Goal: Check status: Check status

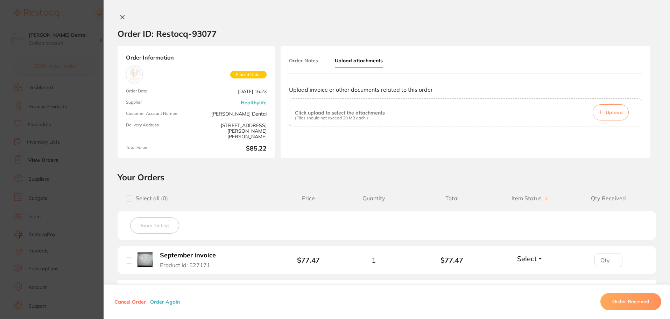
click at [121, 17] on icon at bounding box center [123, 17] width 4 height 4
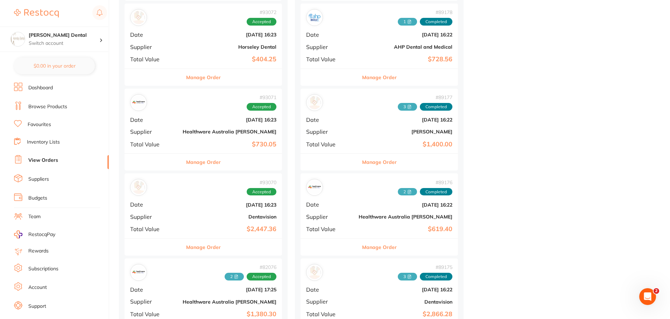
scroll to position [699, 0]
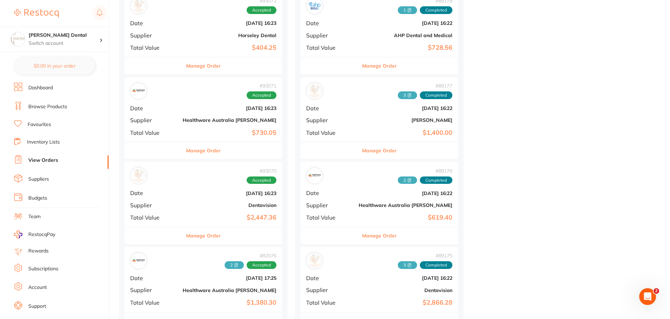
click at [186, 235] on button "Manage Order" at bounding box center [203, 235] width 35 height 17
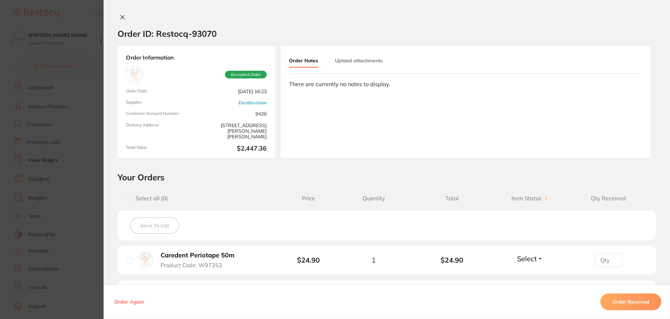
scroll to position [559, 0]
click at [120, 18] on icon at bounding box center [123, 17] width 6 height 6
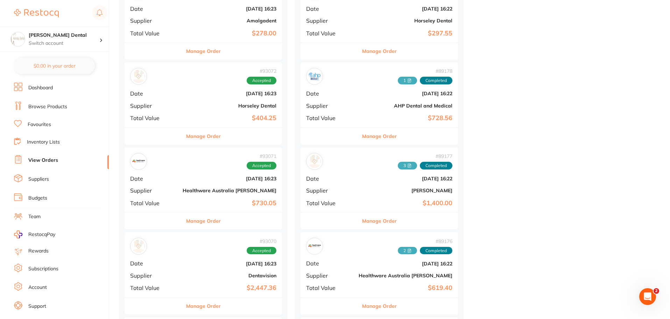
scroll to position [629, 0]
click at [190, 221] on button "Manage Order" at bounding box center [203, 220] width 35 height 17
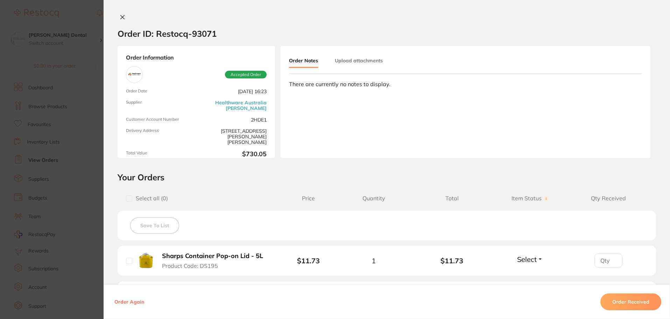
scroll to position [559, 0]
click at [121, 16] on icon at bounding box center [123, 17] width 4 height 4
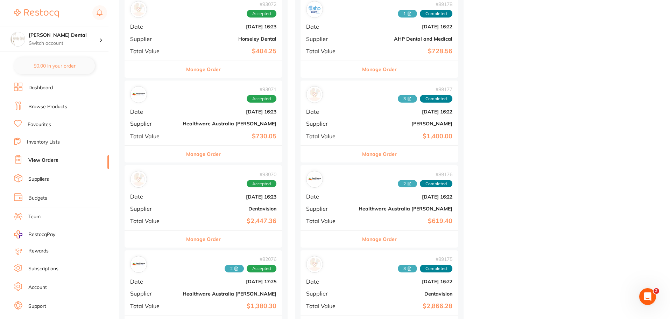
scroll to position [734, 0]
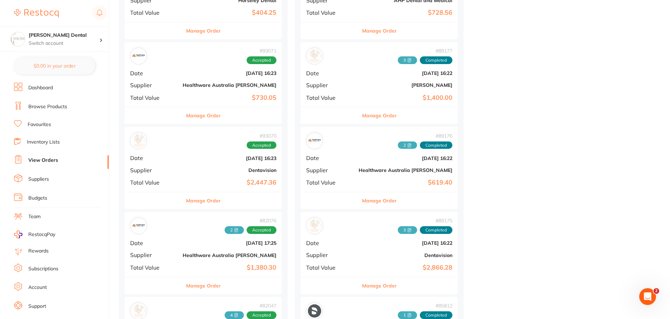
click at [362, 198] on button "Manage Order" at bounding box center [379, 200] width 35 height 17
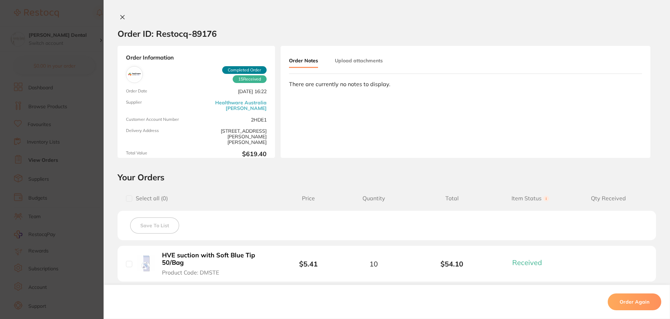
click at [361, 67] on div "Order Notes Upload attachments" at bounding box center [344, 61] width 110 height 14
click at [364, 62] on button "Upload attachments" at bounding box center [359, 60] width 48 height 13
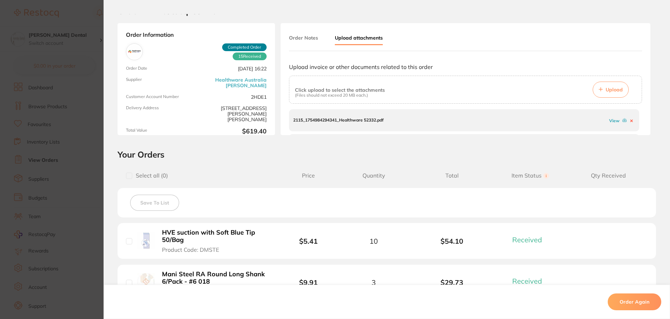
scroll to position [35, 0]
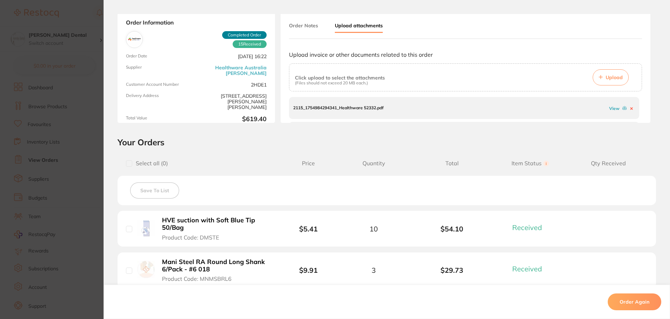
click at [609, 108] on link "View" at bounding box center [614, 108] width 10 height 5
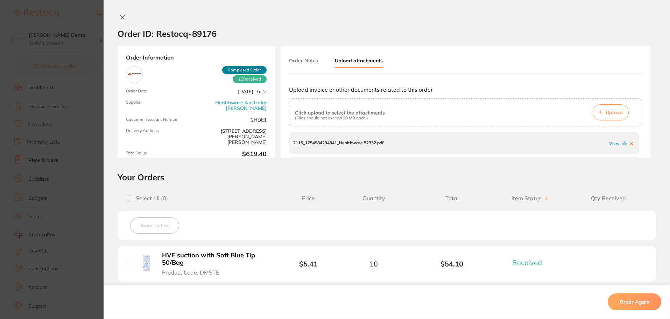
scroll to position [559, 0]
click at [120, 15] on icon at bounding box center [123, 17] width 6 height 6
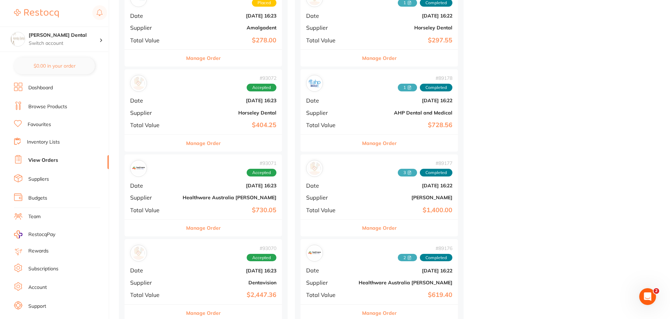
scroll to position [629, 0]
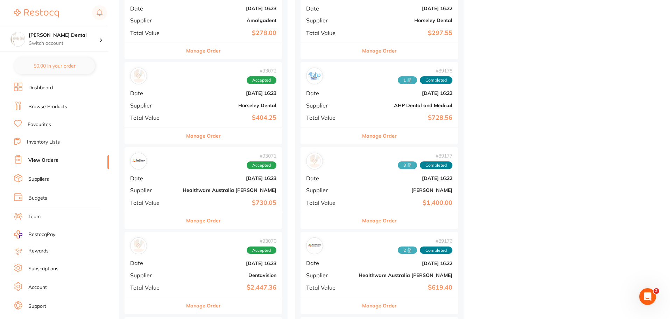
click at [194, 221] on button "Manage Order" at bounding box center [203, 220] width 35 height 17
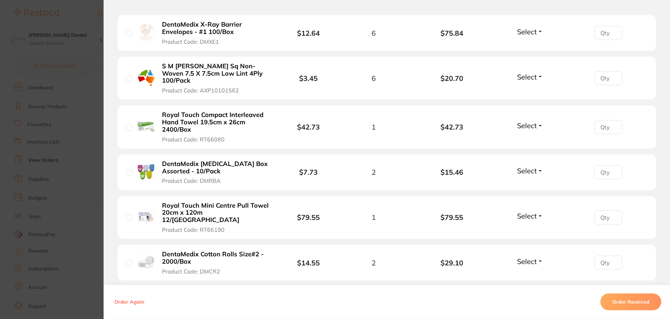
scroll to position [140, 0]
